Goal: Task Accomplishment & Management: Manage account settings

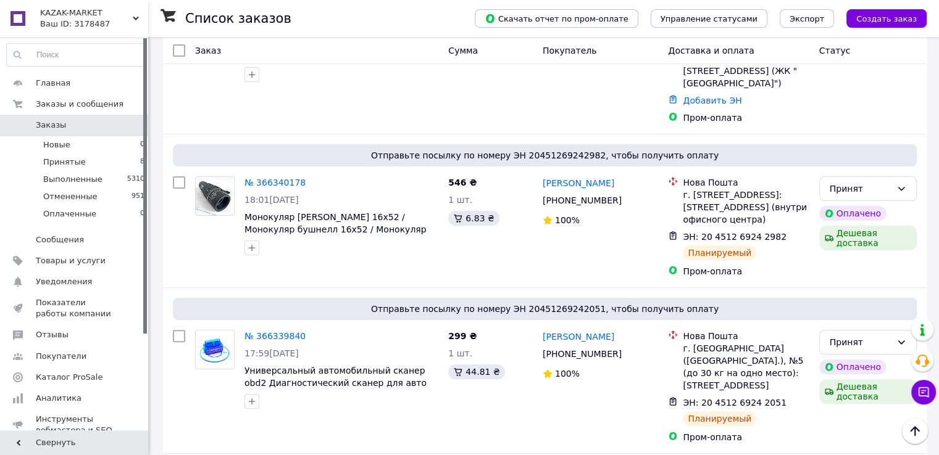
scroll to position [432, 0]
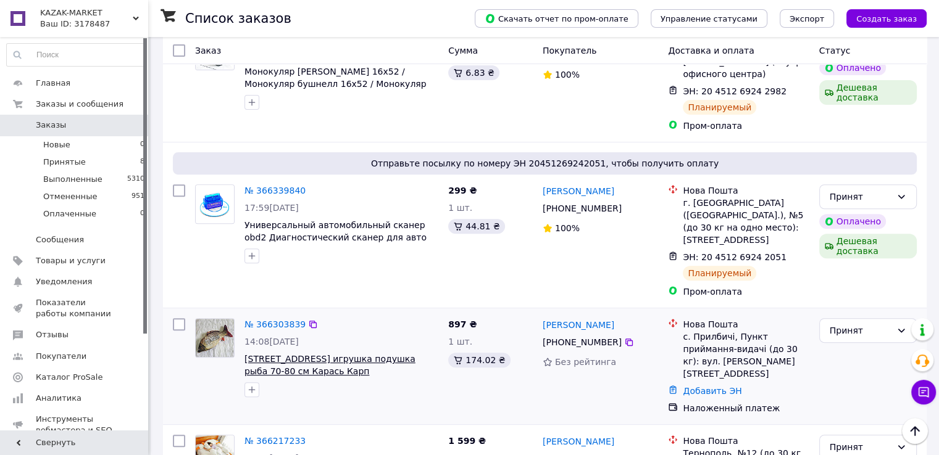
click at [262, 354] on span "[STREET_ADDRESS] игрушка подушка рыба 70-80 см Карась Карп" at bounding box center [329, 365] width 171 height 22
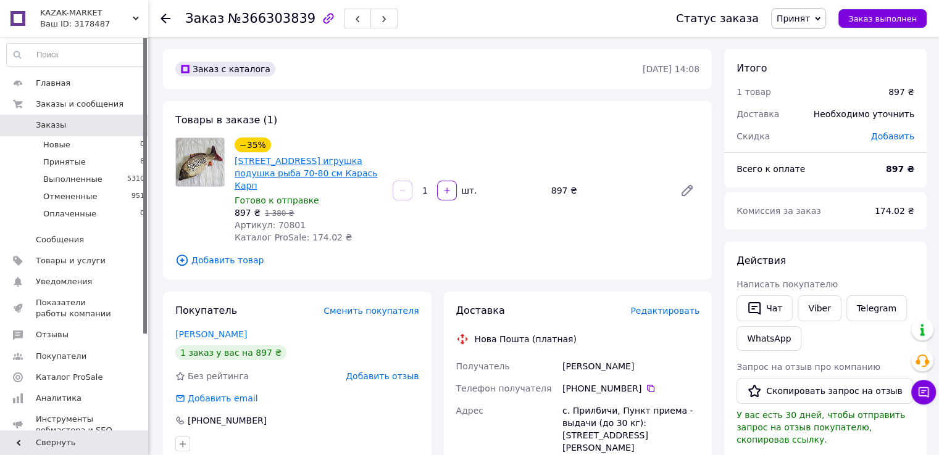
click at [276, 169] on link "[STREET_ADDRESS] игрушка подушка рыба 70-80 см Карась Карп" at bounding box center [305, 173] width 143 height 35
click at [52, 126] on span "Заказы" at bounding box center [51, 125] width 30 height 11
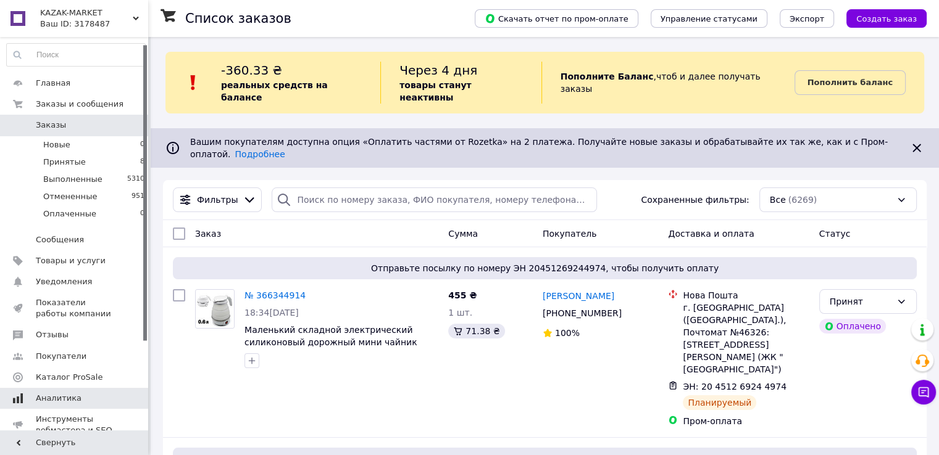
scroll to position [62, 0]
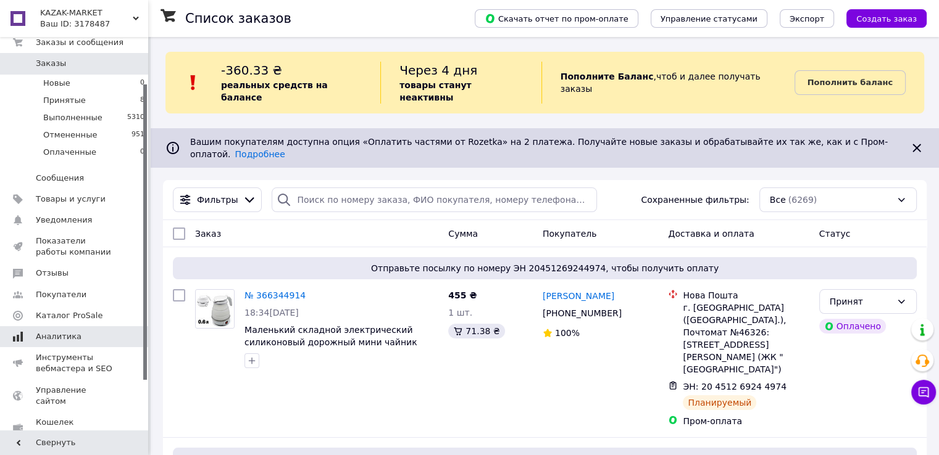
click at [41, 336] on span "Аналитика" at bounding box center [59, 336] width 46 height 11
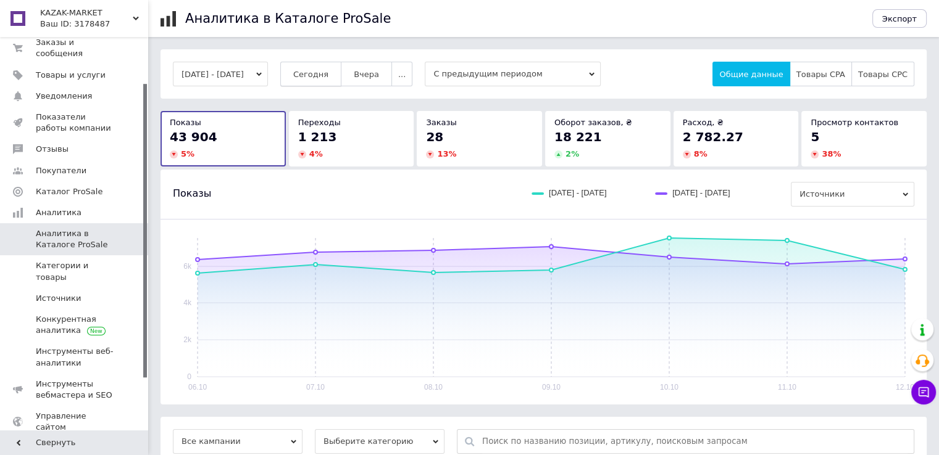
click at [319, 75] on span "Сегодня" at bounding box center [310, 74] width 35 height 9
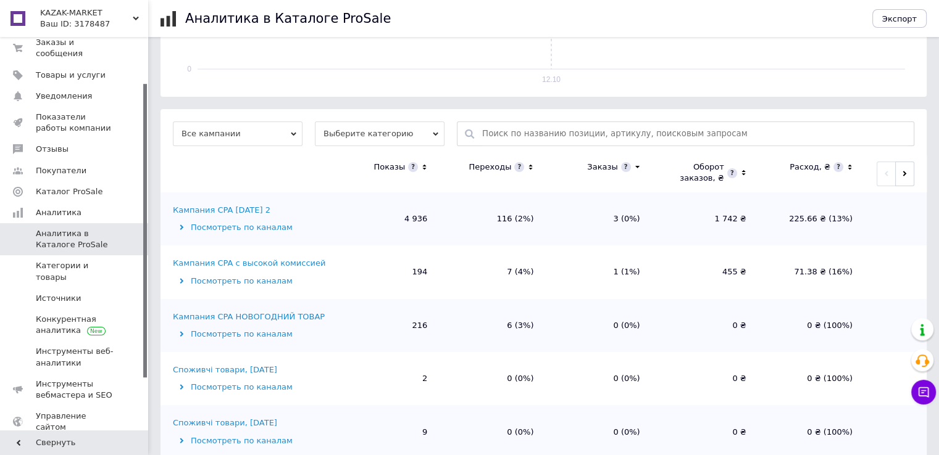
scroll to position [309, 0]
click at [205, 311] on div "Кампания CPA НОВОГОДНИЙ ТОВАР" at bounding box center [249, 316] width 152 height 11
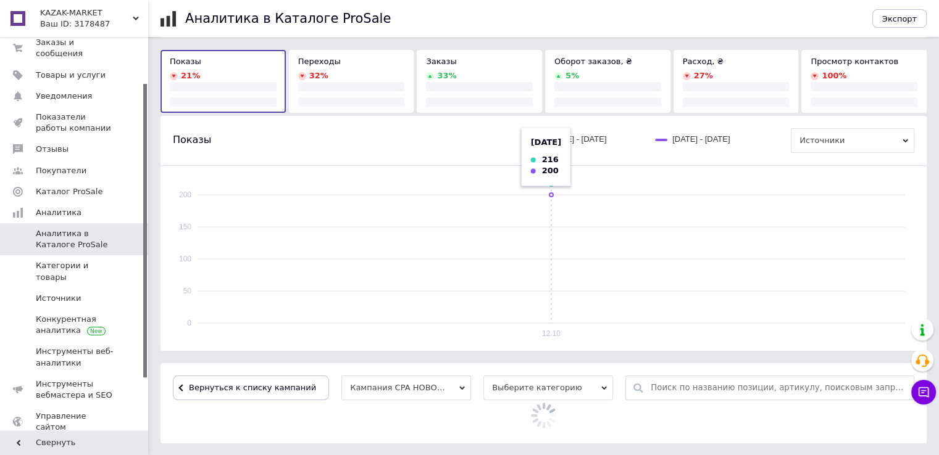
scroll to position [176, 0]
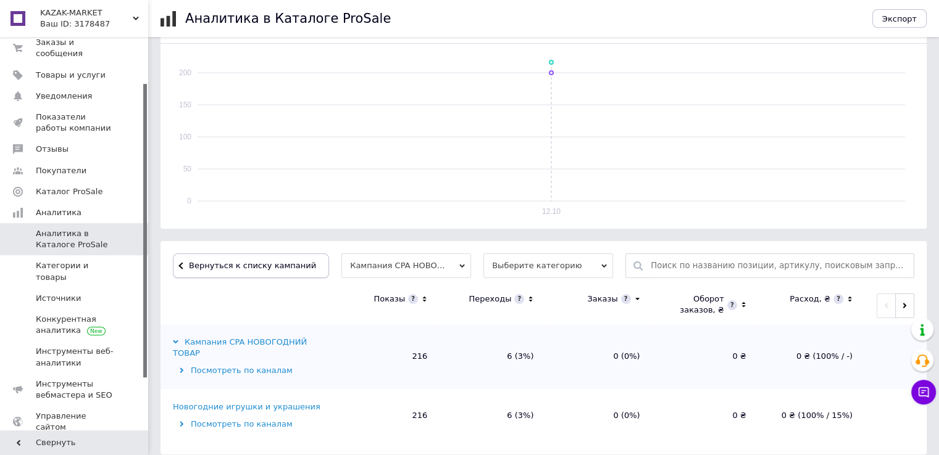
click at [205, 262] on span "Вернуться к списку кампаний" at bounding box center [252, 265] width 127 height 9
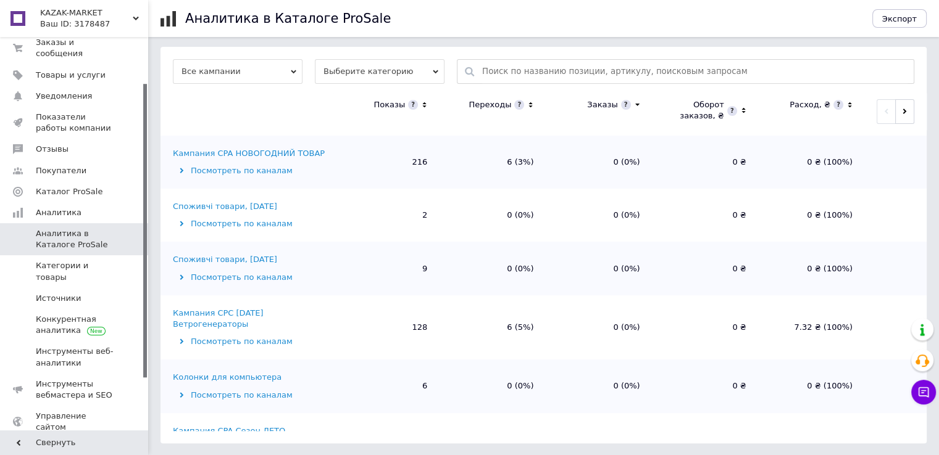
scroll to position [190, 0]
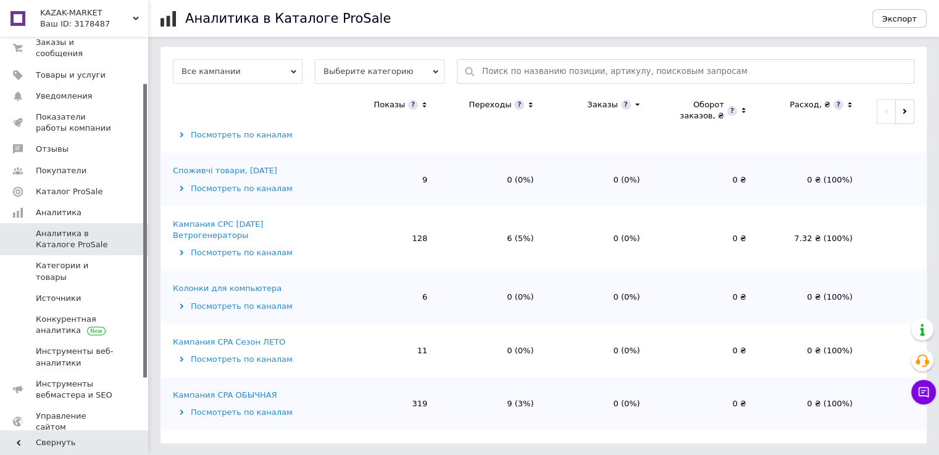
click at [209, 391] on div "Кампания CPA ОБЫЧНАЯ" at bounding box center [225, 395] width 104 height 11
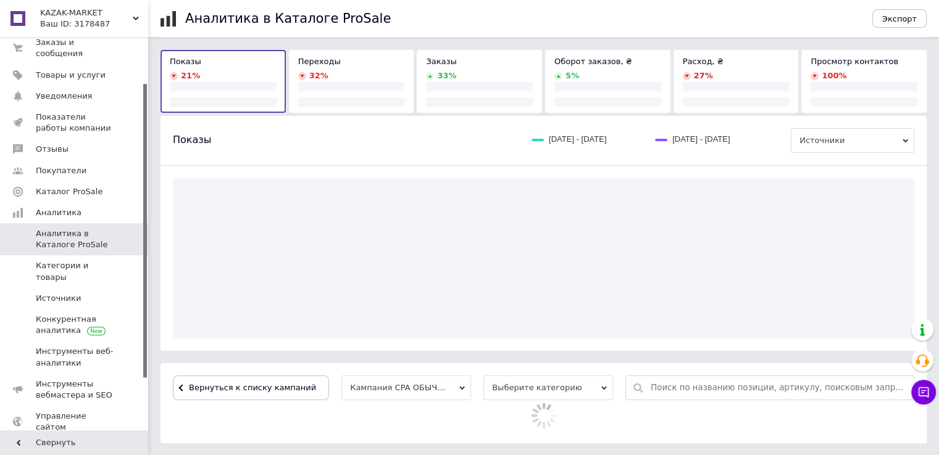
scroll to position [370, 0]
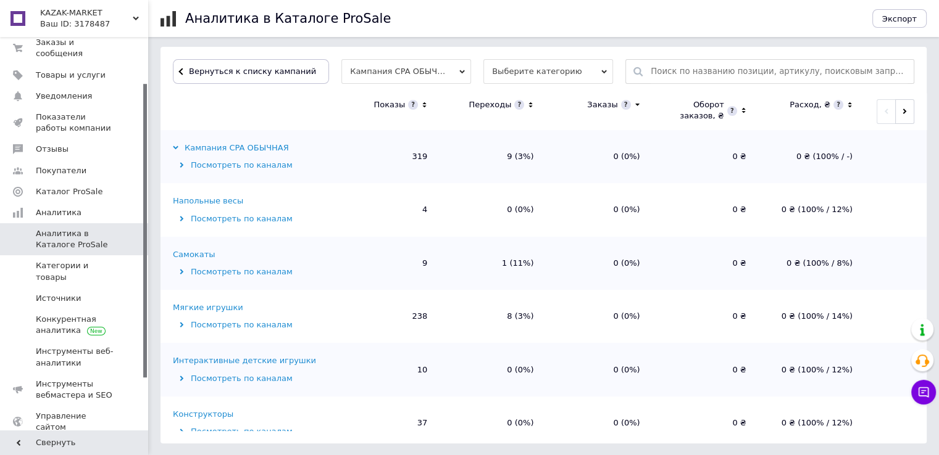
click at [215, 309] on div "Мягкие игрушки" at bounding box center [208, 307] width 70 height 11
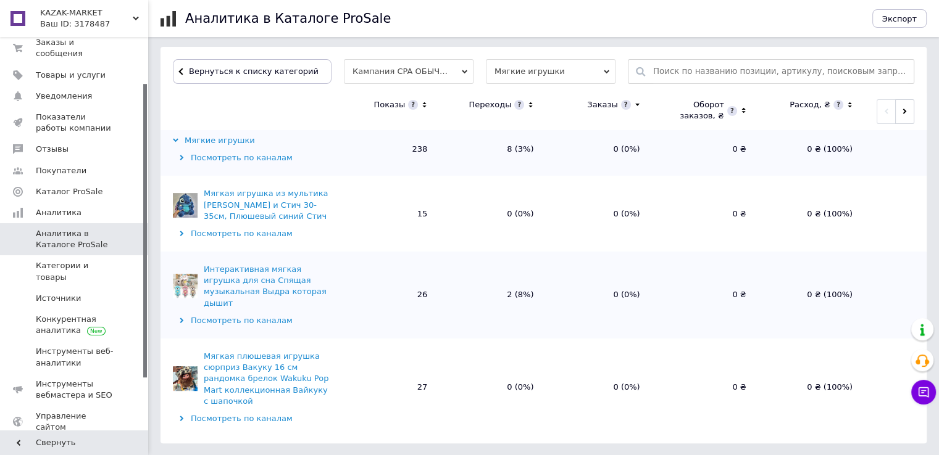
scroll to position [0, 0]
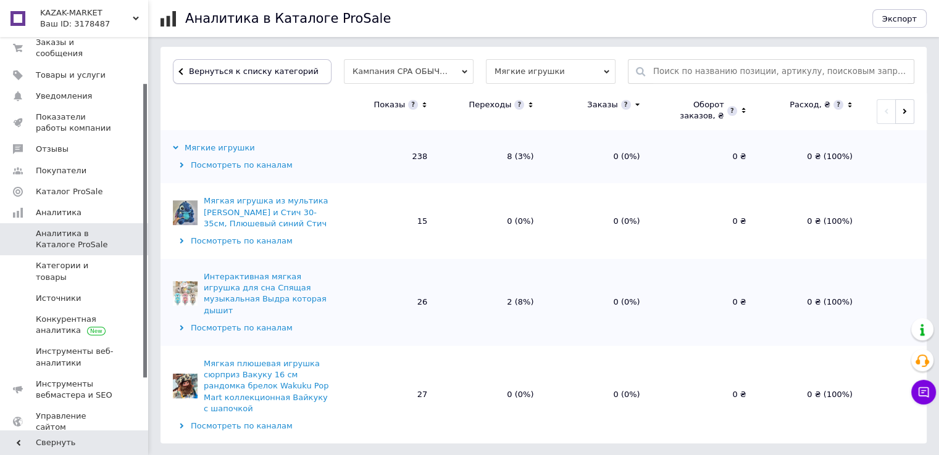
click at [203, 71] on span "Вернуться к списку категорий" at bounding box center [252, 71] width 133 height 9
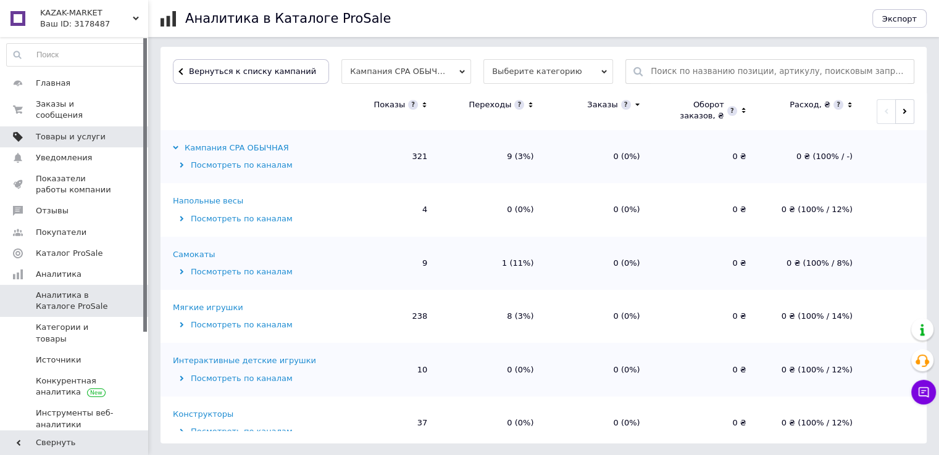
click at [86, 131] on span "Товары и услуги" at bounding box center [71, 136] width 70 height 11
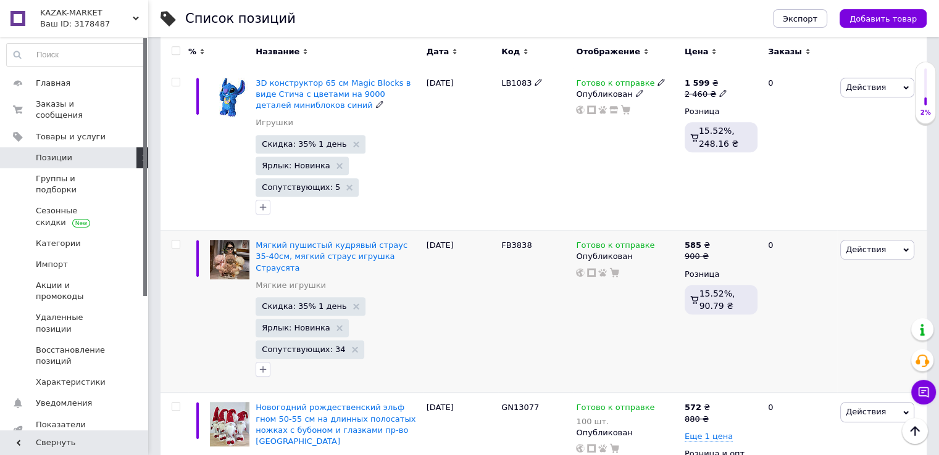
scroll to position [617, 0]
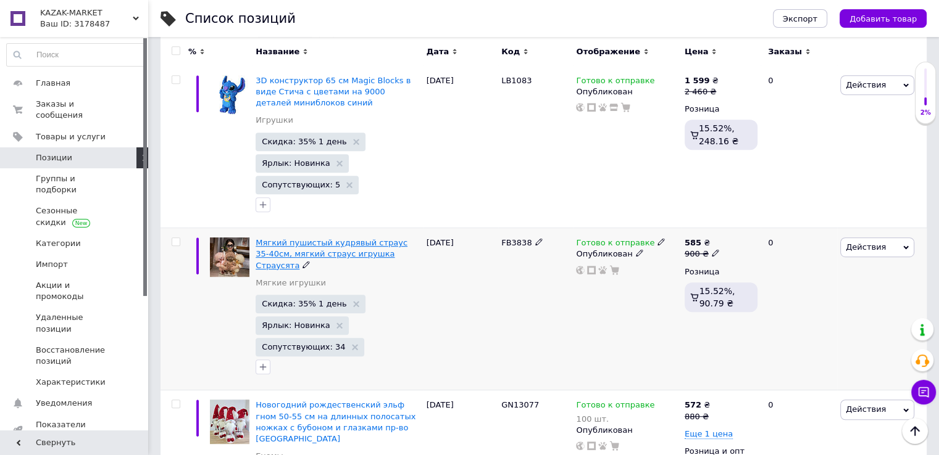
click at [292, 242] on span "Мягкий пушистый кудрявый страус 35-40см, мягкий страус игрушка Страусята" at bounding box center [331, 253] width 152 height 31
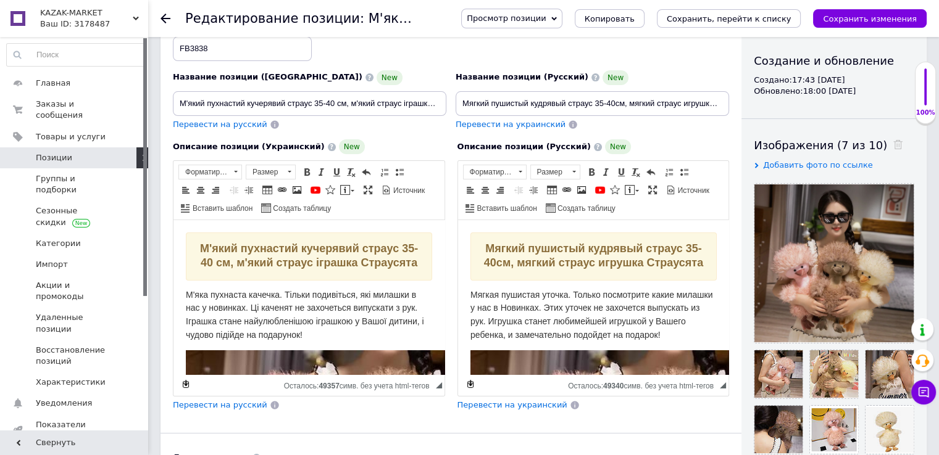
click at [545, 16] on span "Просмотр позиции" at bounding box center [505, 18] width 79 height 9
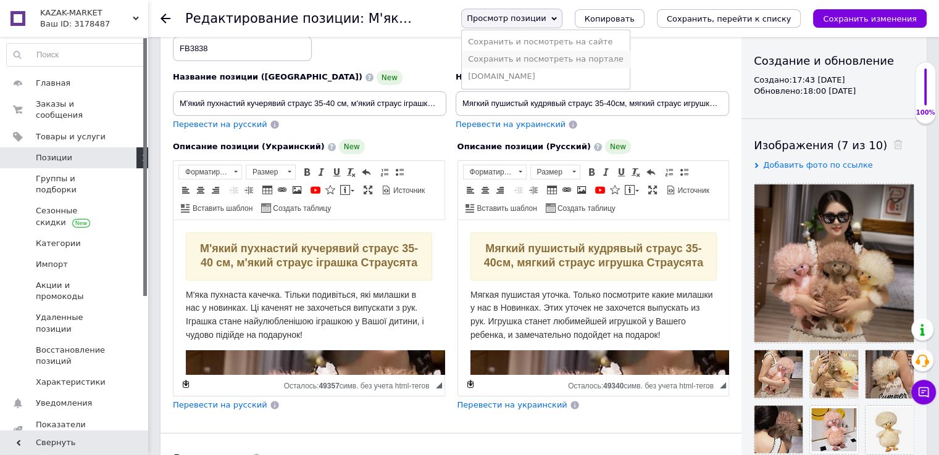
click at [567, 57] on li "Сохранить и посмотреть на портале" at bounding box center [546, 59] width 168 height 17
